Goal: Communication & Community: Answer question/provide support

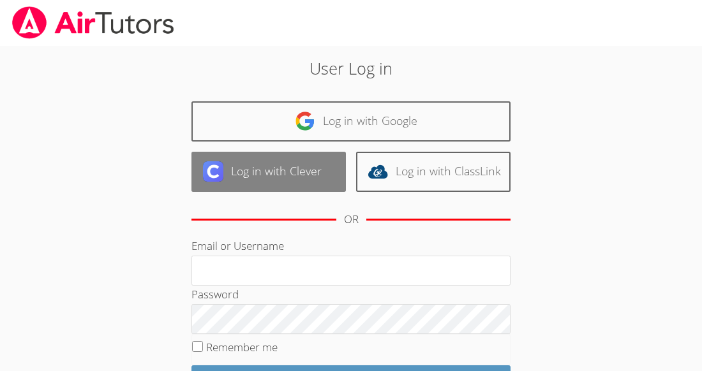
click at [238, 171] on link "Log in with Clever" at bounding box center [268, 172] width 154 height 40
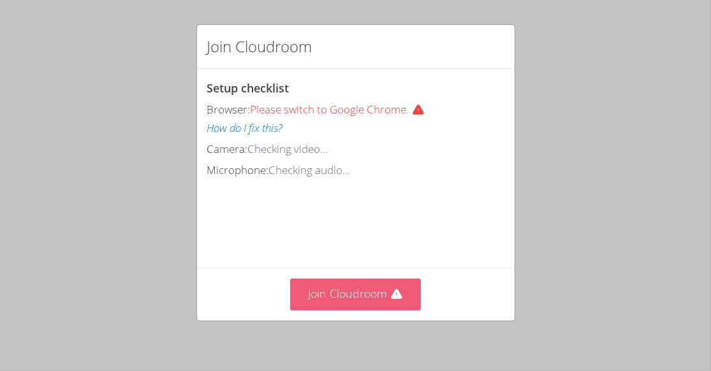
click at [325, 295] on button "Join Cloudroom" at bounding box center [355, 294] width 131 height 31
click at [349, 307] on button "Join Cloudroom" at bounding box center [355, 294] width 131 height 31
click at [341, 297] on button "Join Cloudroom" at bounding box center [355, 294] width 131 height 31
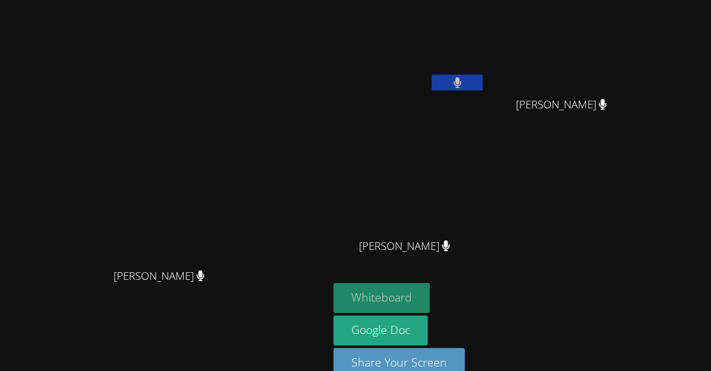
click at [430, 283] on button "Whiteboard" at bounding box center [382, 298] width 96 height 30
click at [430, 293] on button "Whiteboard" at bounding box center [382, 298] width 96 height 30
click at [621, 247] on div "Gabriela Perez-Ramirez Arismary Ortiz Marquez Arismary Ortiz Marquez Mynor Lope…" at bounding box center [488, 144] width 309 height 278
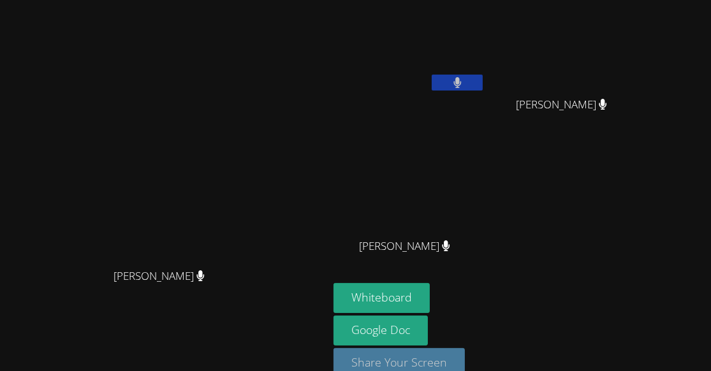
click at [465, 360] on button "Share Your Screen" at bounding box center [399, 363] width 131 height 30
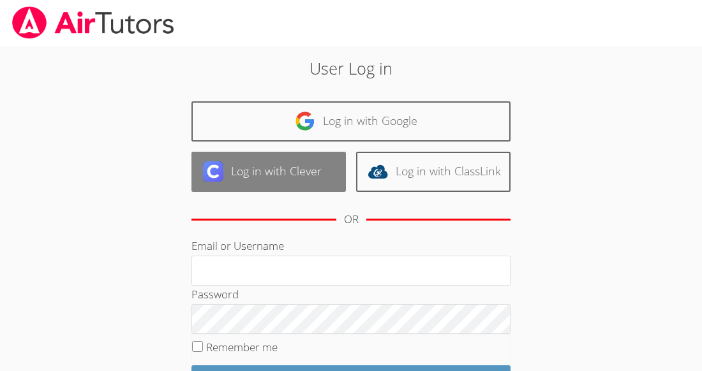
click at [286, 160] on link "Log in with Clever" at bounding box center [268, 172] width 154 height 40
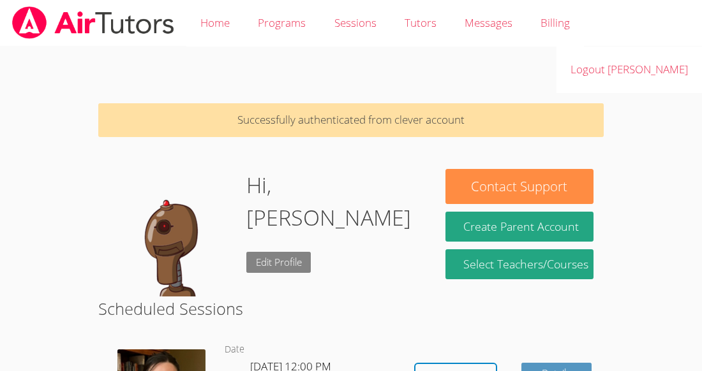
click at [293, 252] on link "Edit Profile" at bounding box center [278, 262] width 65 height 21
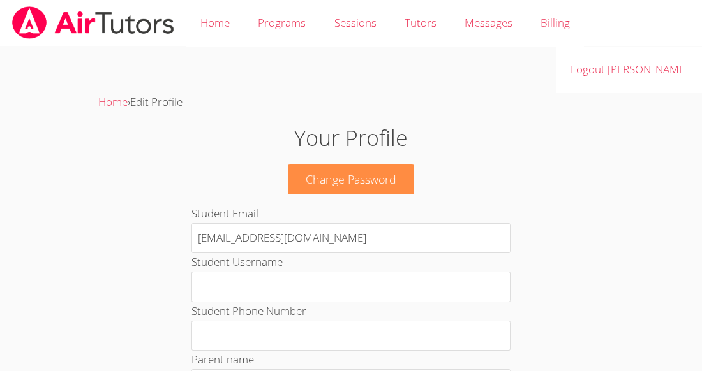
click at [353, 122] on h1 "Your Profile" at bounding box center [350, 138] width 379 height 33
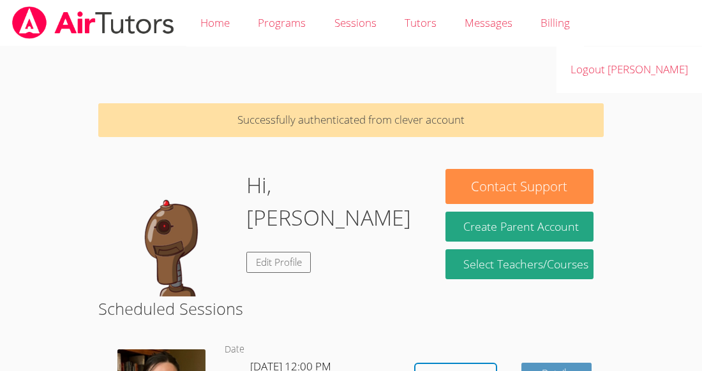
scroll to position [175, 0]
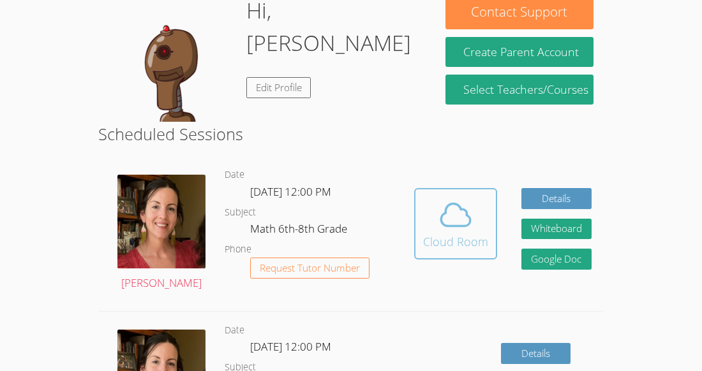
click at [448, 197] on icon at bounding box center [456, 215] width 36 height 36
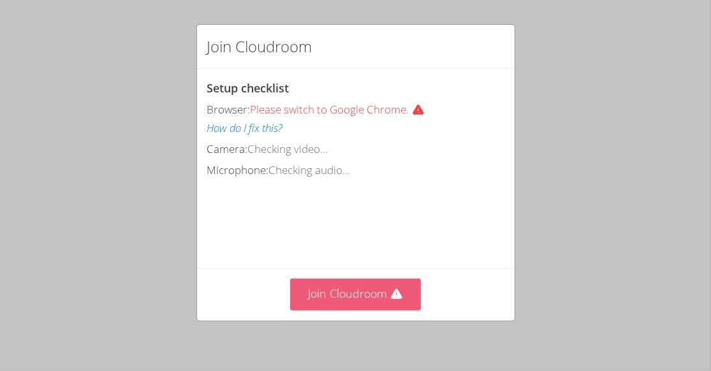
click at [333, 285] on button "Join Cloudroom" at bounding box center [355, 294] width 131 height 31
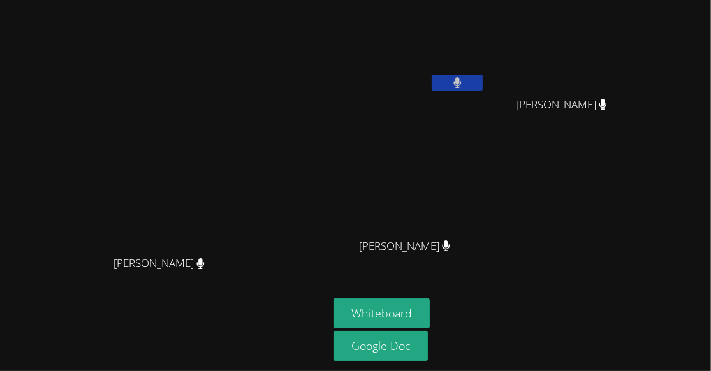
click at [461, 77] on icon at bounding box center [458, 82] width 8 height 11
click at [464, 77] on icon at bounding box center [457, 82] width 13 height 11
click at [430, 306] on button "Whiteboard" at bounding box center [382, 314] width 96 height 30
click at [483, 75] on button at bounding box center [457, 83] width 51 height 16
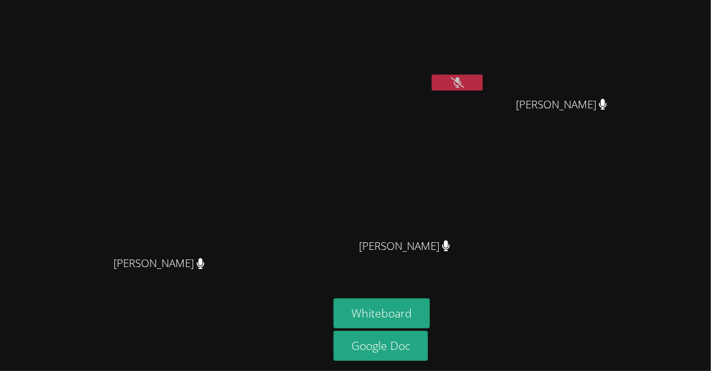
click at [483, 75] on button at bounding box center [457, 83] width 51 height 16
click at [260, 176] on video at bounding box center [164, 160] width 191 height 179
click at [485, 63] on video at bounding box center [410, 47] width 152 height 85
click at [483, 75] on button at bounding box center [457, 83] width 51 height 16
click at [483, 78] on button at bounding box center [457, 83] width 51 height 16
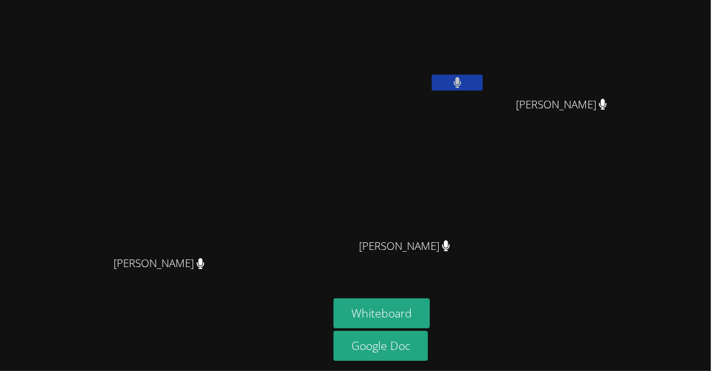
click at [462, 77] on icon at bounding box center [458, 82] width 8 height 11
click at [464, 78] on icon at bounding box center [457, 82] width 13 height 11
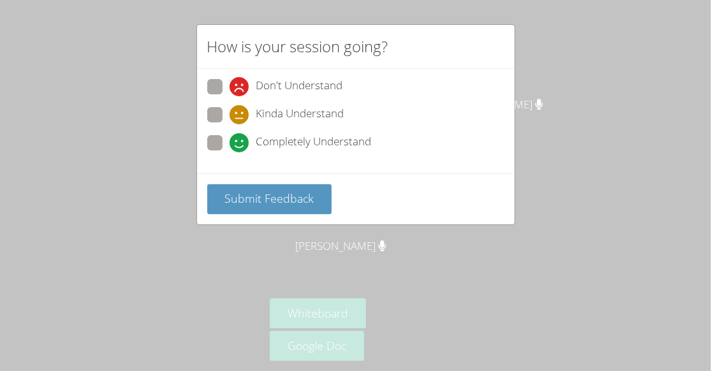
click at [230, 96] on span at bounding box center [230, 96] width 0 height 0
click at [230, 81] on input "Don't Understand" at bounding box center [235, 84] width 11 height 11
radio input "true"
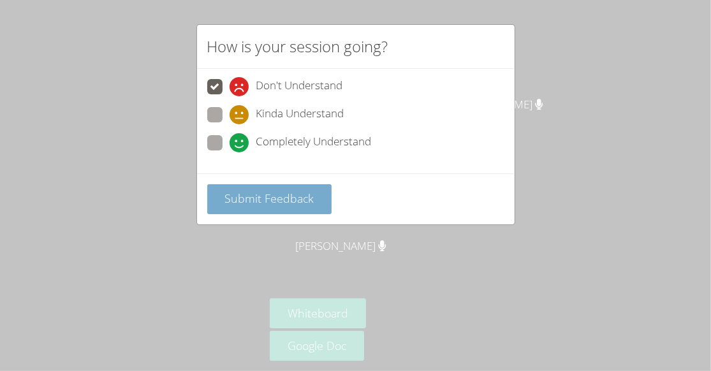
click at [235, 186] on button "Submit Feedback" at bounding box center [269, 199] width 125 height 30
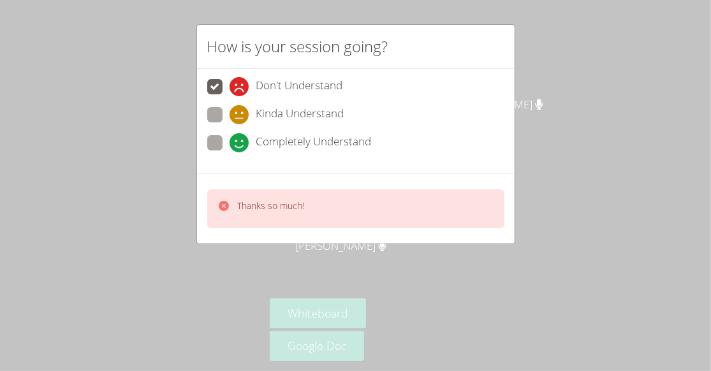
click at [580, 246] on div "How is your session going? Don't Understand Kinda Understand Completely Underst…" at bounding box center [355, 185] width 711 height 371
click at [577, 237] on div "How is your session going? Don't Understand Kinda Understand Completely Underst…" at bounding box center [355, 185] width 711 height 371
